Goal: Task Accomplishment & Management: Use online tool/utility

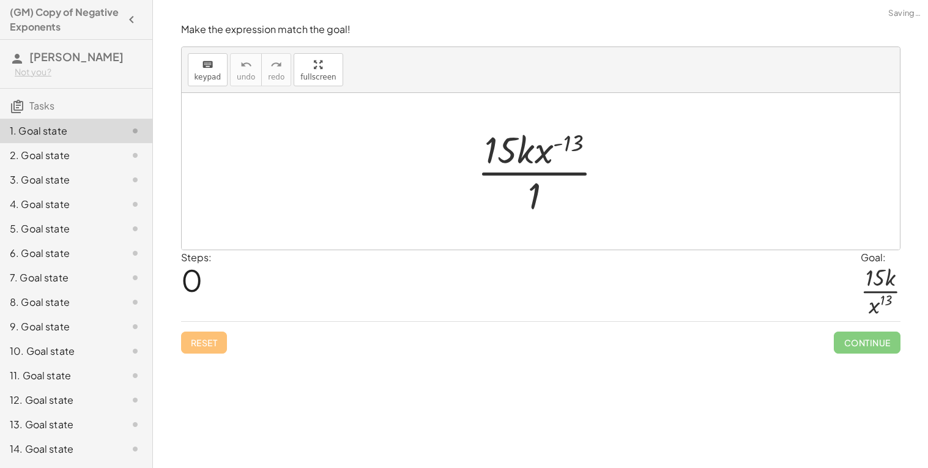
click at [541, 150] on div at bounding box center [545, 171] width 149 height 94
click at [576, 139] on div at bounding box center [545, 171] width 149 height 94
click at [549, 150] on div at bounding box center [545, 171] width 149 height 94
drag, startPoint x: 549, startPoint y: 150, endPoint x: 558, endPoint y: 199, distance: 50.4
click at [558, 199] on div at bounding box center [545, 171] width 149 height 94
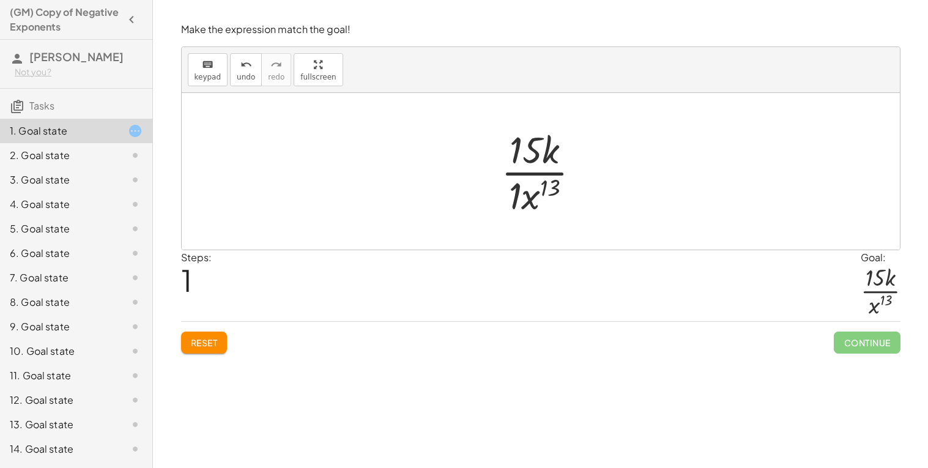
click at [518, 191] on div at bounding box center [546, 171] width 102 height 94
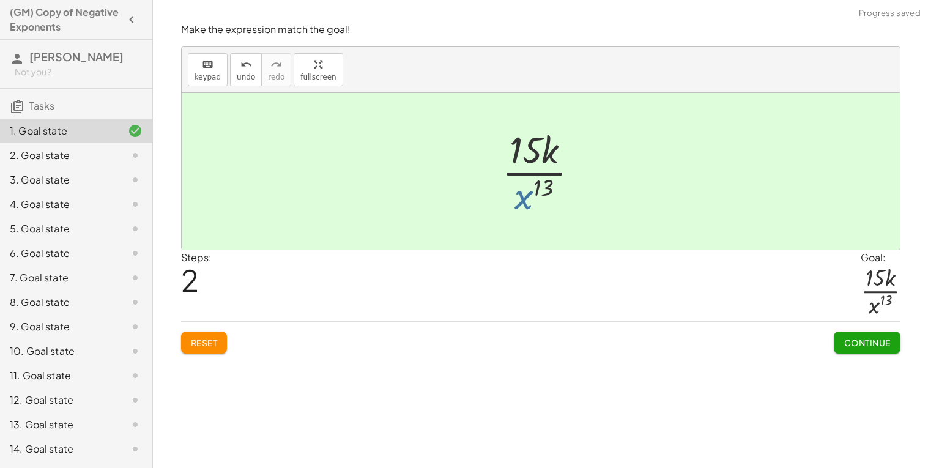
click at [518, 190] on div at bounding box center [544, 171] width 99 height 94
click at [870, 341] on span "Continue" at bounding box center [867, 342] width 46 height 11
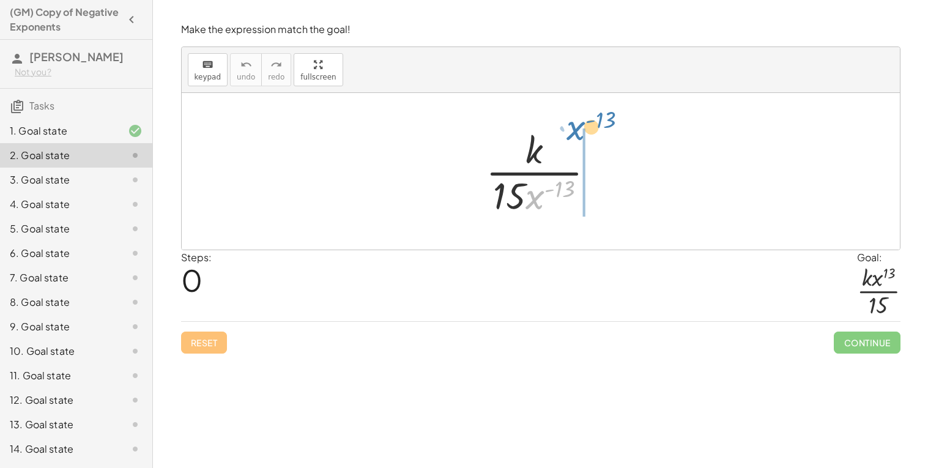
drag, startPoint x: 543, startPoint y: 194, endPoint x: 585, endPoint y: 132, distance: 75.0
click at [585, 132] on div at bounding box center [545, 171] width 131 height 94
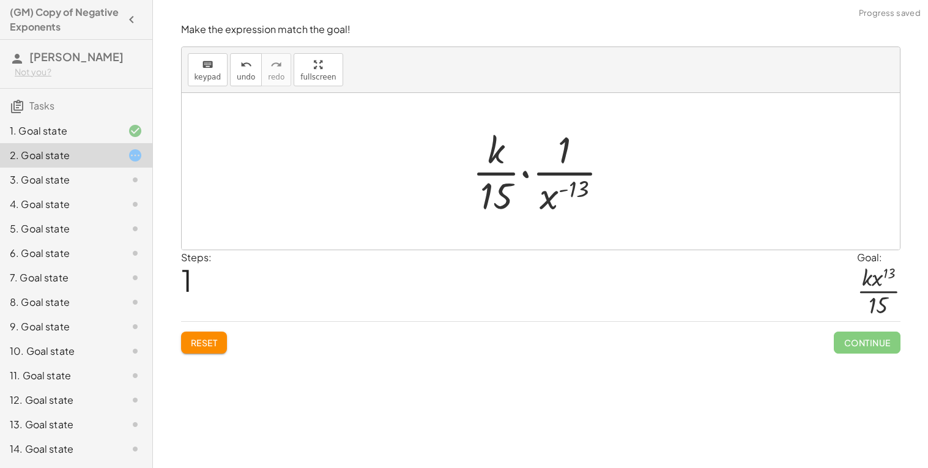
click at [508, 171] on div at bounding box center [545, 171] width 158 height 94
drag, startPoint x: 550, startPoint y: 188, endPoint x: 502, endPoint y: 175, distance: 50.2
click at [502, 175] on div at bounding box center [545, 171] width 158 height 94
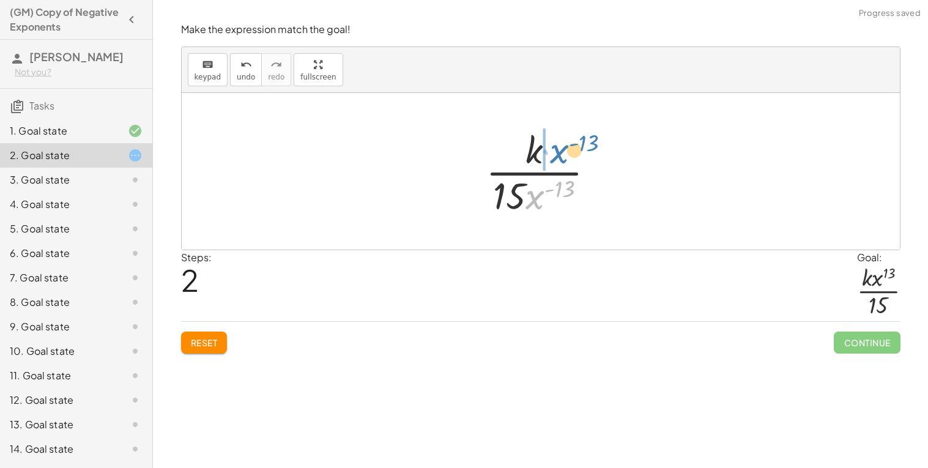
drag, startPoint x: 535, startPoint y: 191, endPoint x: 557, endPoint y: 144, distance: 51.7
click at [557, 144] on div at bounding box center [545, 171] width 131 height 94
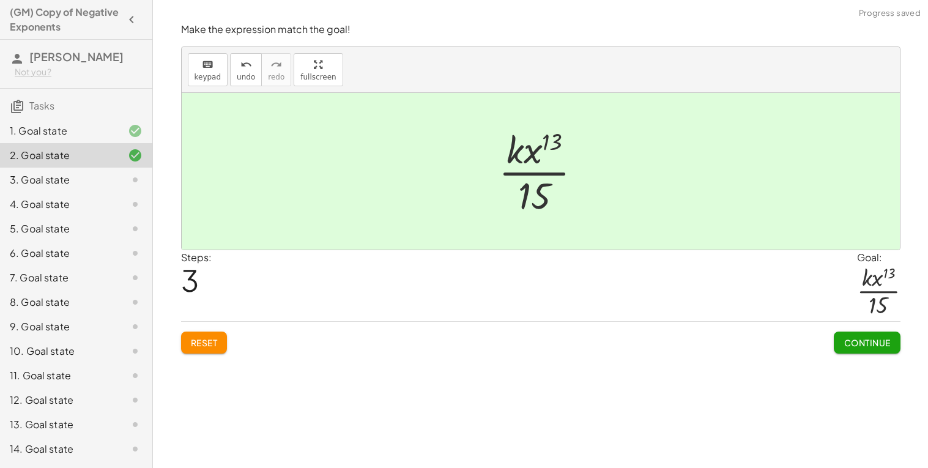
click at [889, 331] on div "Continue" at bounding box center [867, 338] width 66 height 32
click at [889, 336] on button "Continue" at bounding box center [867, 343] width 66 height 22
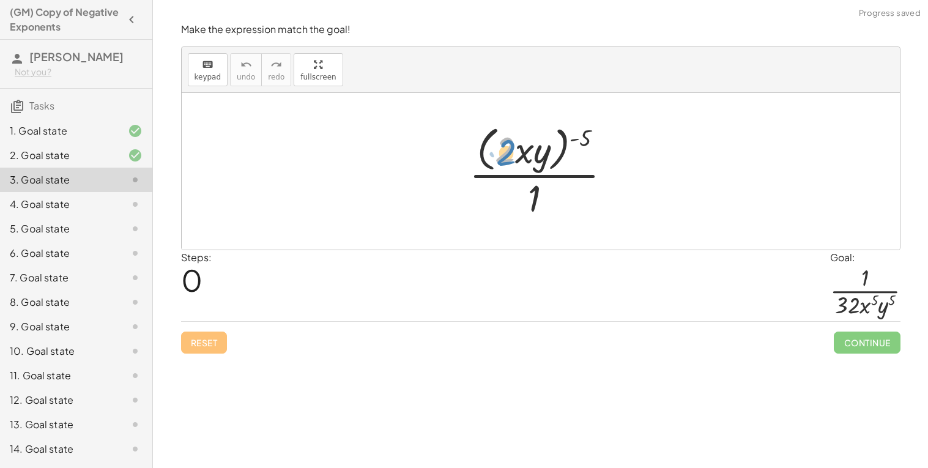
click at [510, 149] on div at bounding box center [545, 171] width 164 height 100
drag, startPoint x: 583, startPoint y: 145, endPoint x: 505, endPoint y: 159, distance: 79.0
click at [505, 159] on div at bounding box center [545, 171] width 164 height 100
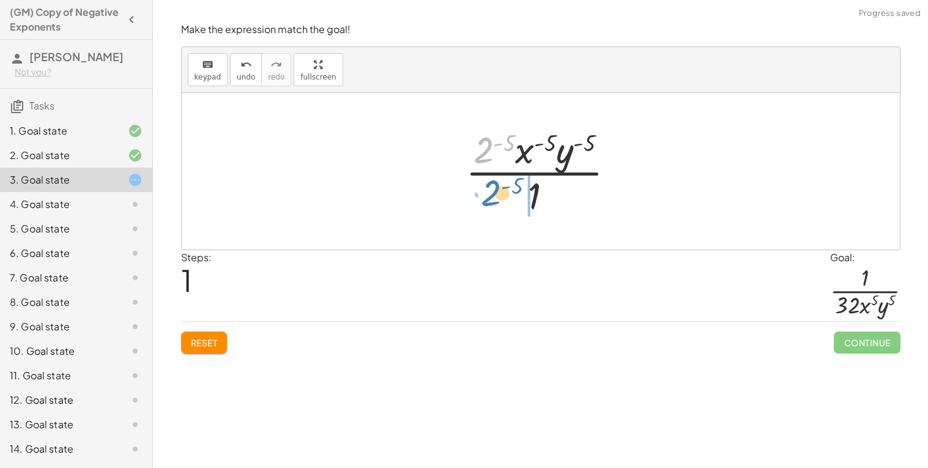
drag, startPoint x: 485, startPoint y: 146, endPoint x: 493, endPoint y: 191, distance: 46.0
click at [493, 191] on div at bounding box center [544, 171] width 171 height 94
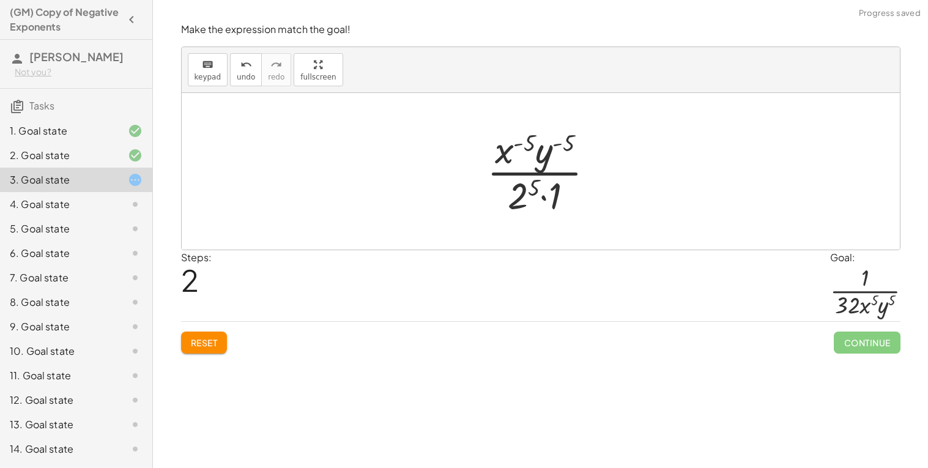
click at [519, 195] on div at bounding box center [546, 171] width 130 height 94
click at [504, 149] on div at bounding box center [546, 171] width 130 height 94
click at [510, 152] on div at bounding box center [546, 171] width 130 height 94
drag, startPoint x: 510, startPoint y: 146, endPoint x: 559, endPoint y: 210, distance: 80.7
click at [559, 210] on div at bounding box center [546, 171] width 130 height 94
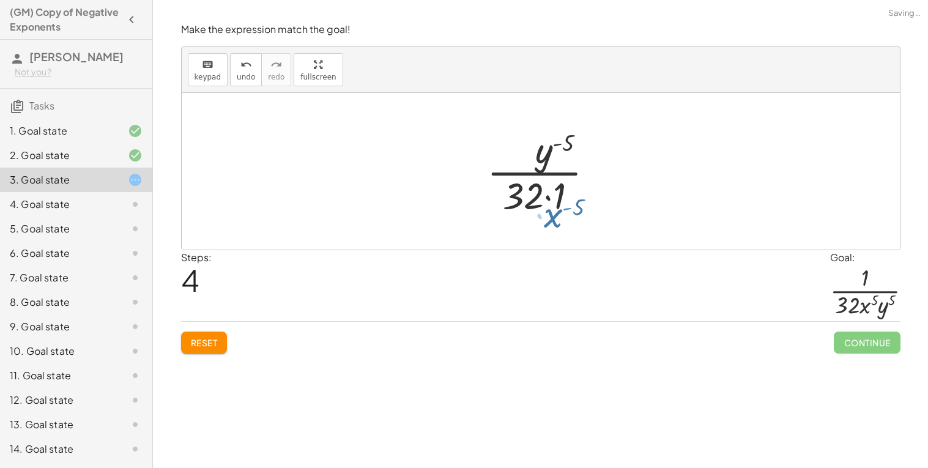
click at [559, 210] on div at bounding box center [545, 171] width 143 height 94
drag, startPoint x: 516, startPoint y: 164, endPoint x: 581, endPoint y: 213, distance: 81.6
click at [581, 213] on div at bounding box center [544, 171] width 121 height 94
